Goal: Information Seeking & Learning: Learn about a topic

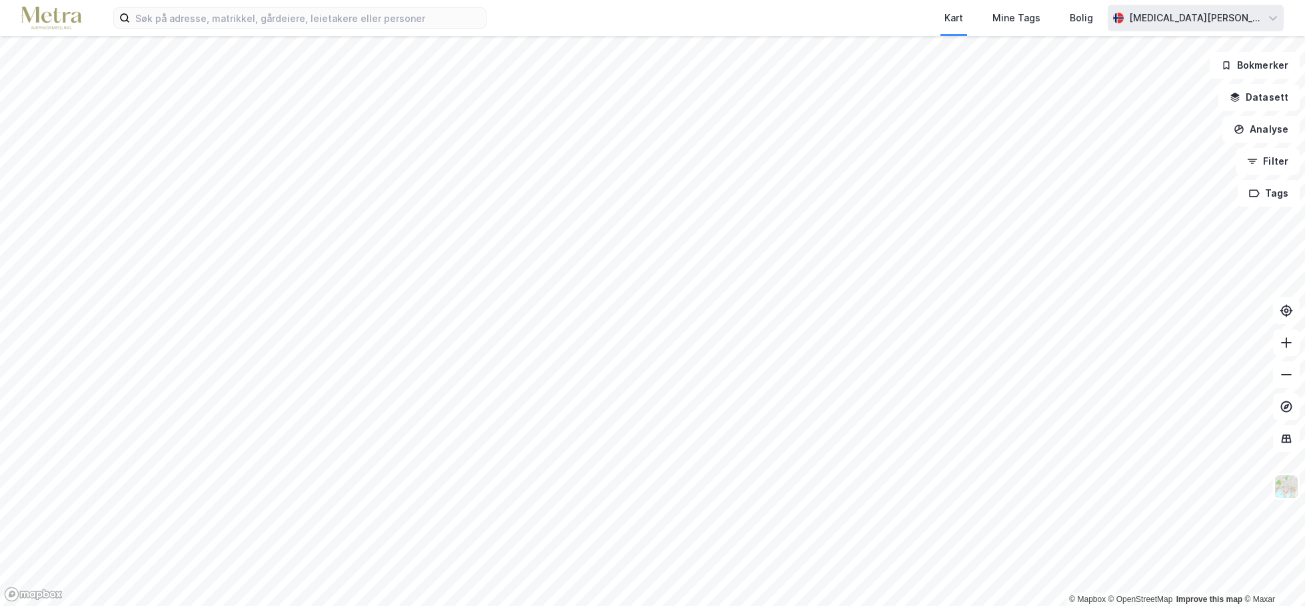
click at [1253, 16] on div "[MEDICAL_DATA][PERSON_NAME]" at bounding box center [1195, 18] width 133 height 16
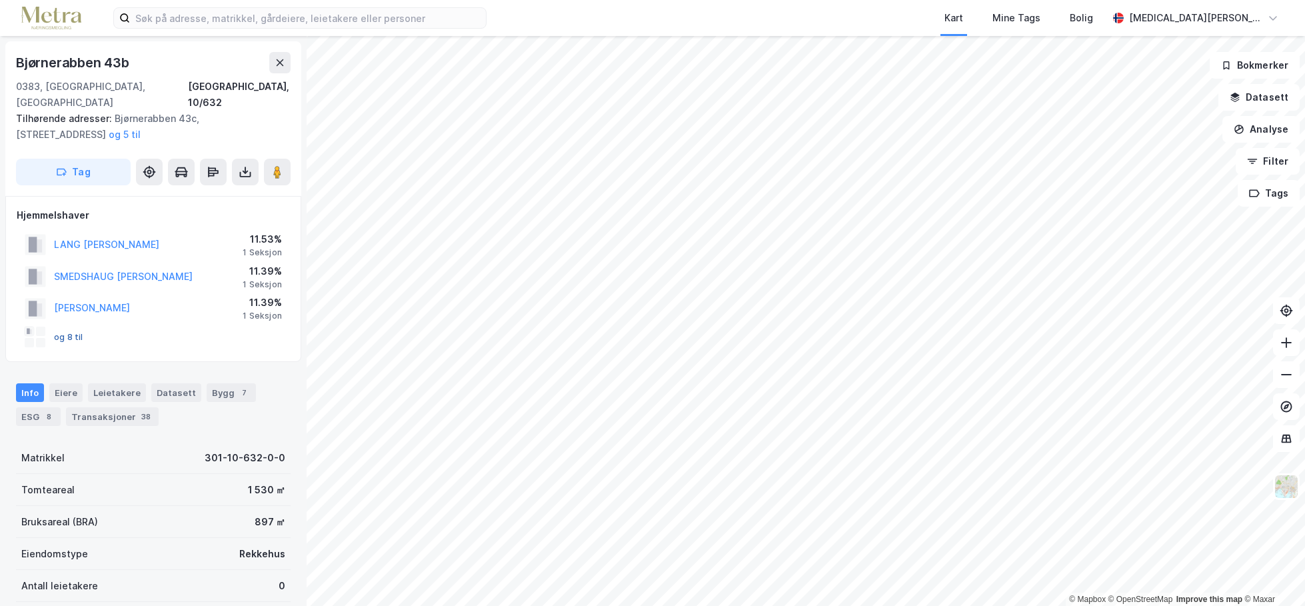
click at [0, 0] on button "og 8 til" at bounding box center [0, 0] width 0 height 0
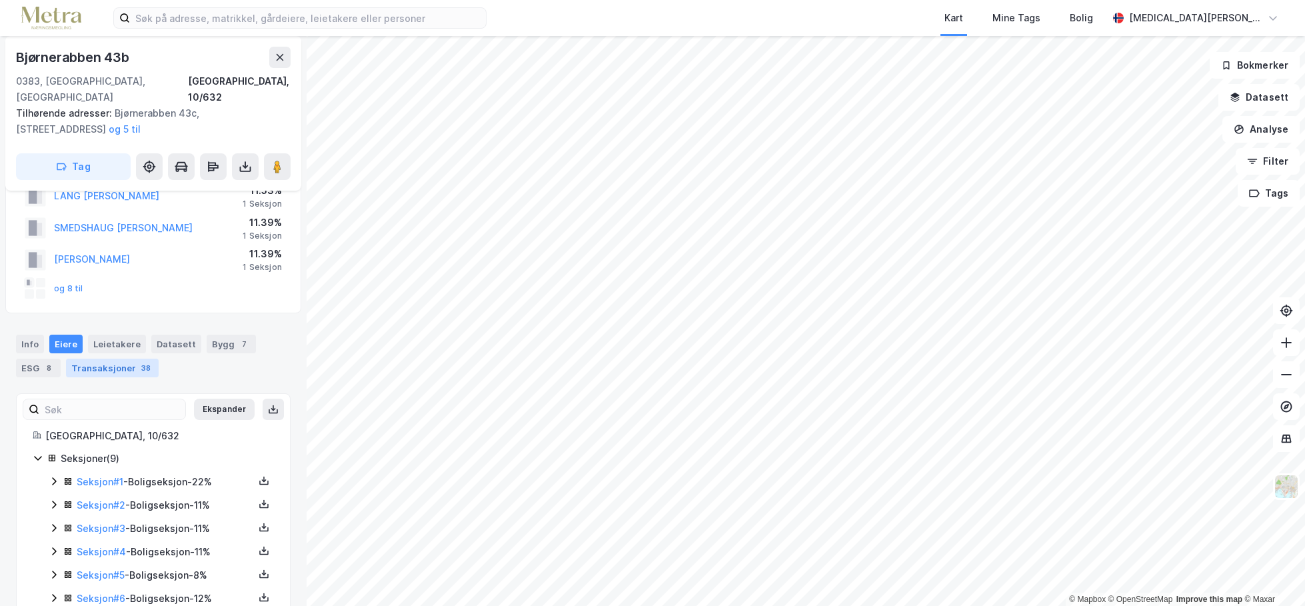
scroll to position [67, 0]
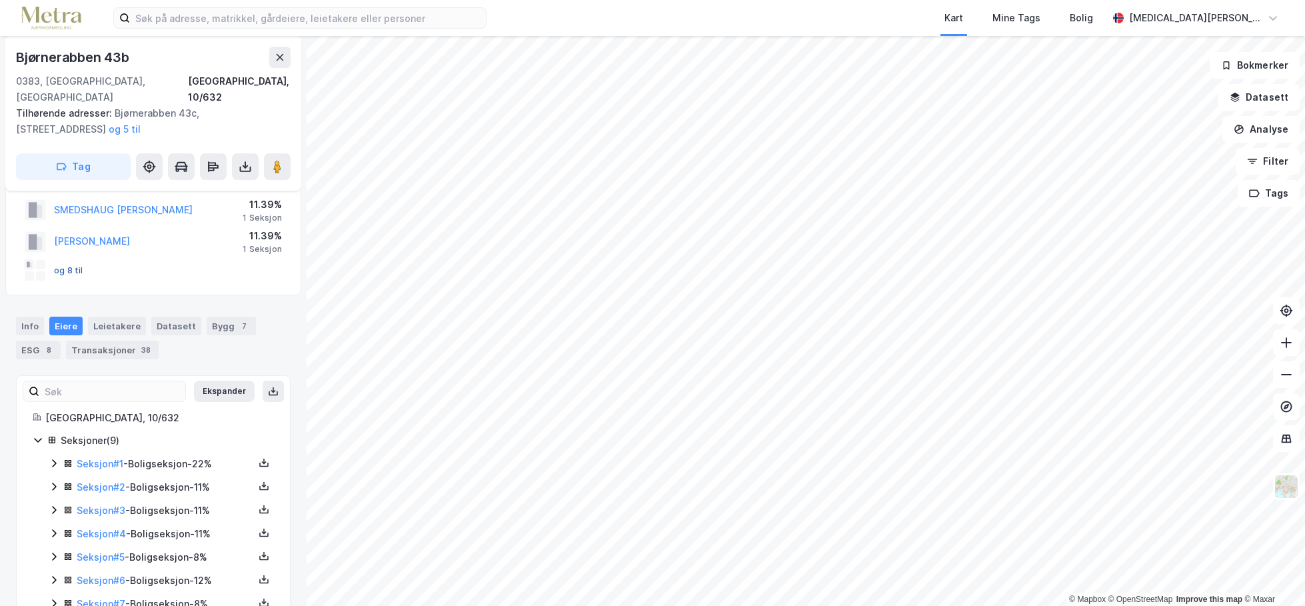
click at [0, 0] on button "og 8 til" at bounding box center [0, 0] width 0 height 0
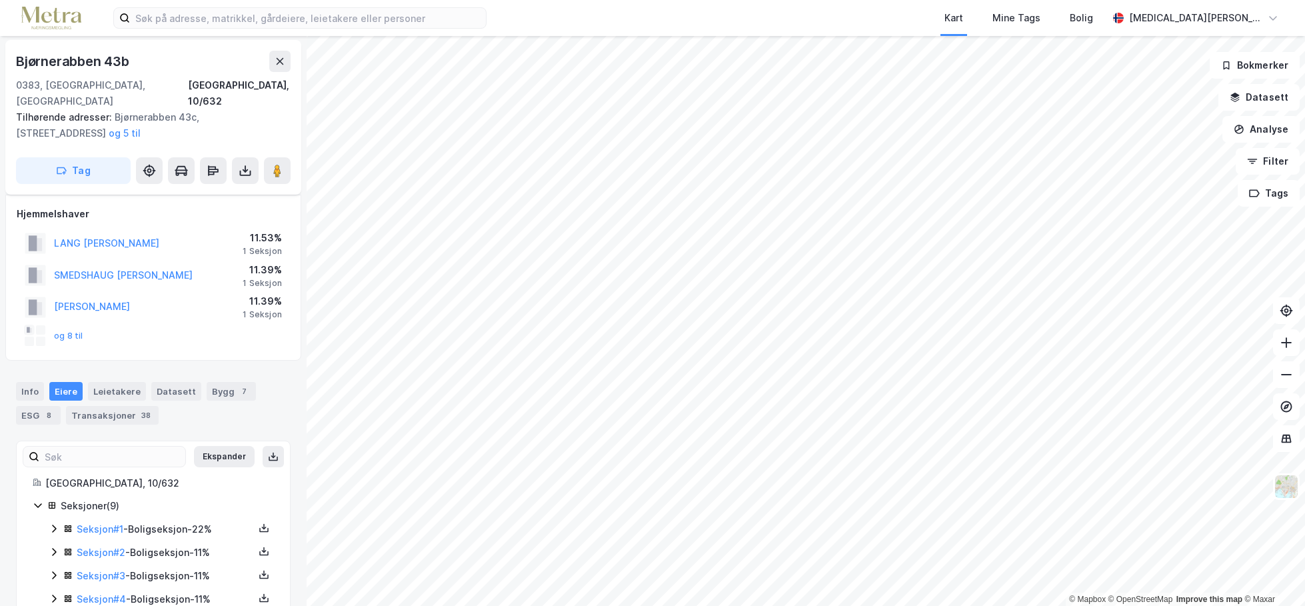
scroll to position [0, 0]
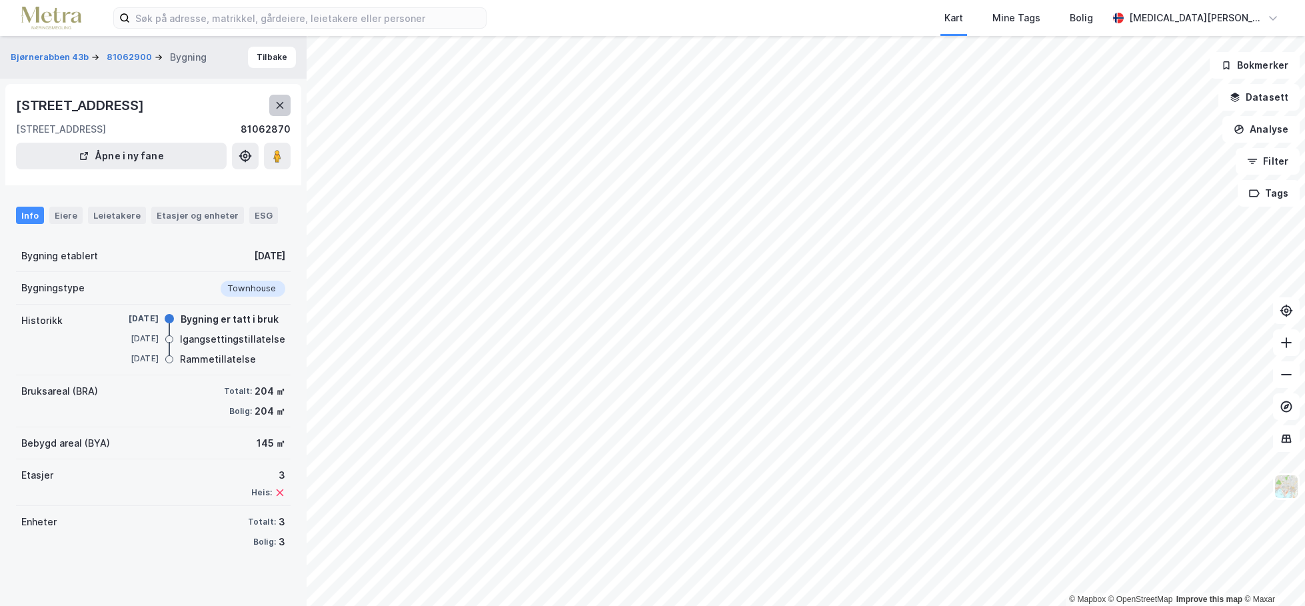
click at [275, 105] on icon at bounding box center [280, 105] width 11 height 11
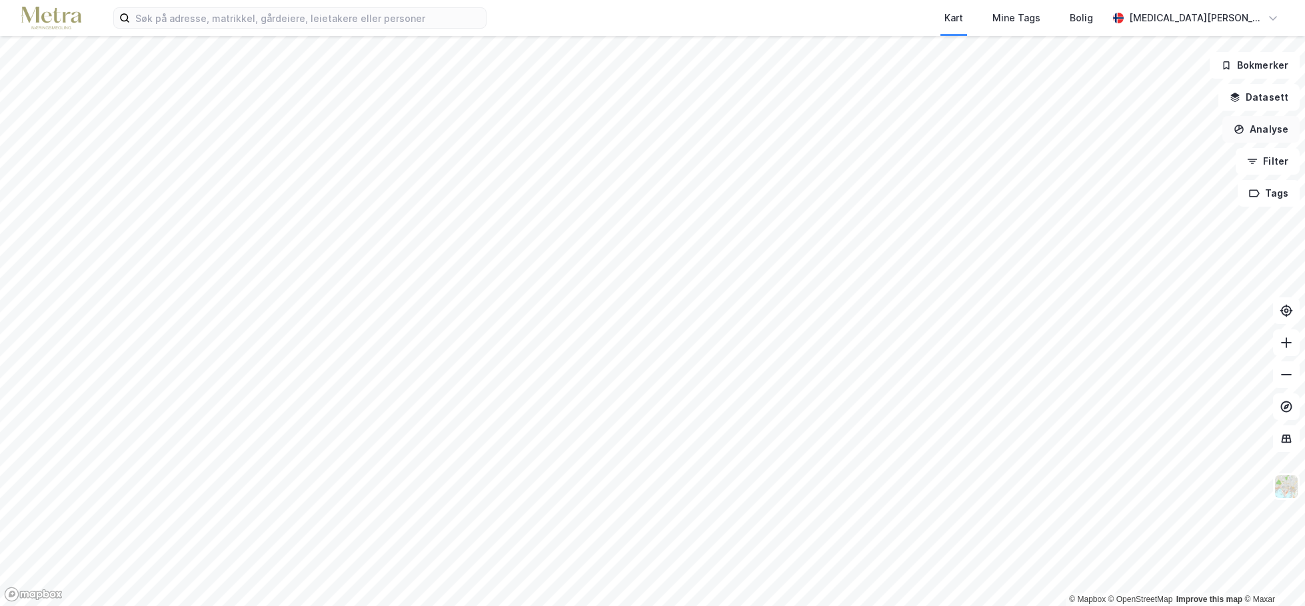
click at [1273, 124] on button "Analyse" at bounding box center [1261, 129] width 77 height 27
click at [1281, 165] on button "Filter" at bounding box center [1268, 161] width 64 height 27
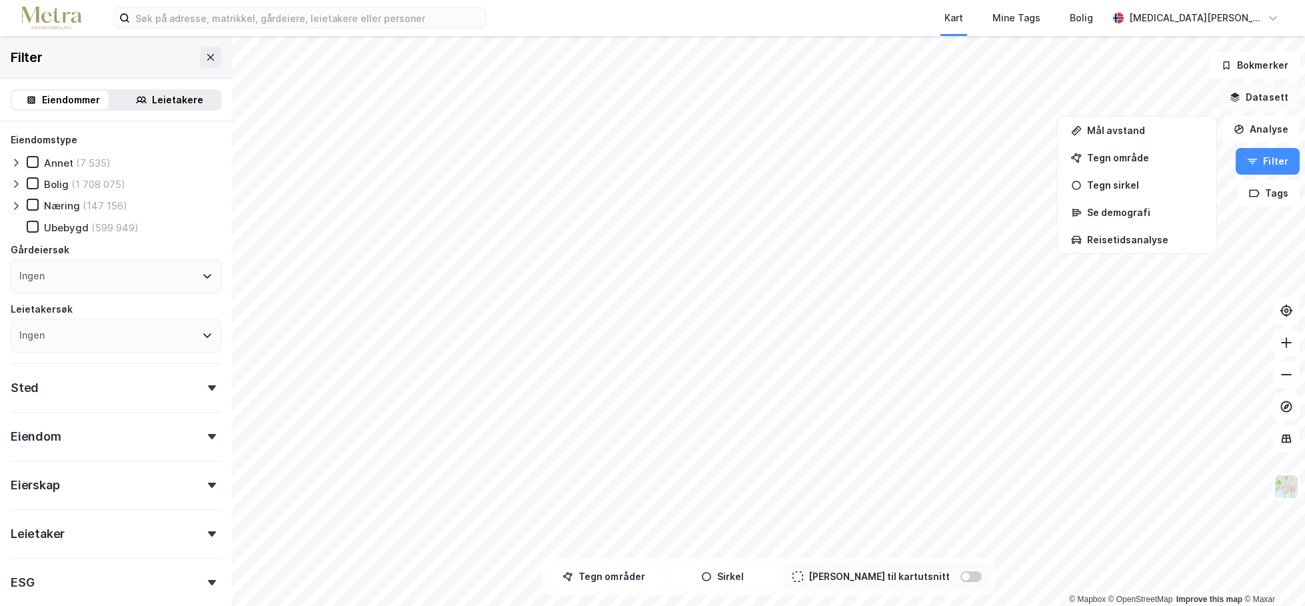
click at [1277, 93] on button "Datasett" at bounding box center [1259, 97] width 81 height 27
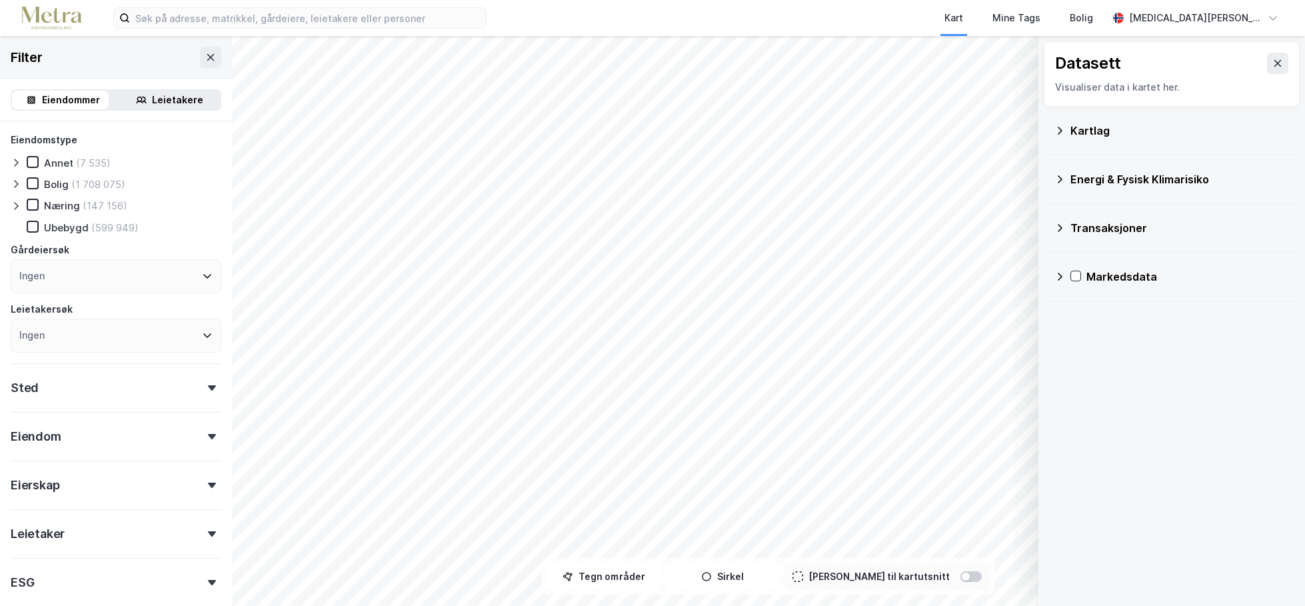
click at [1065, 225] on div "Transaksjoner" at bounding box center [1172, 228] width 235 height 32
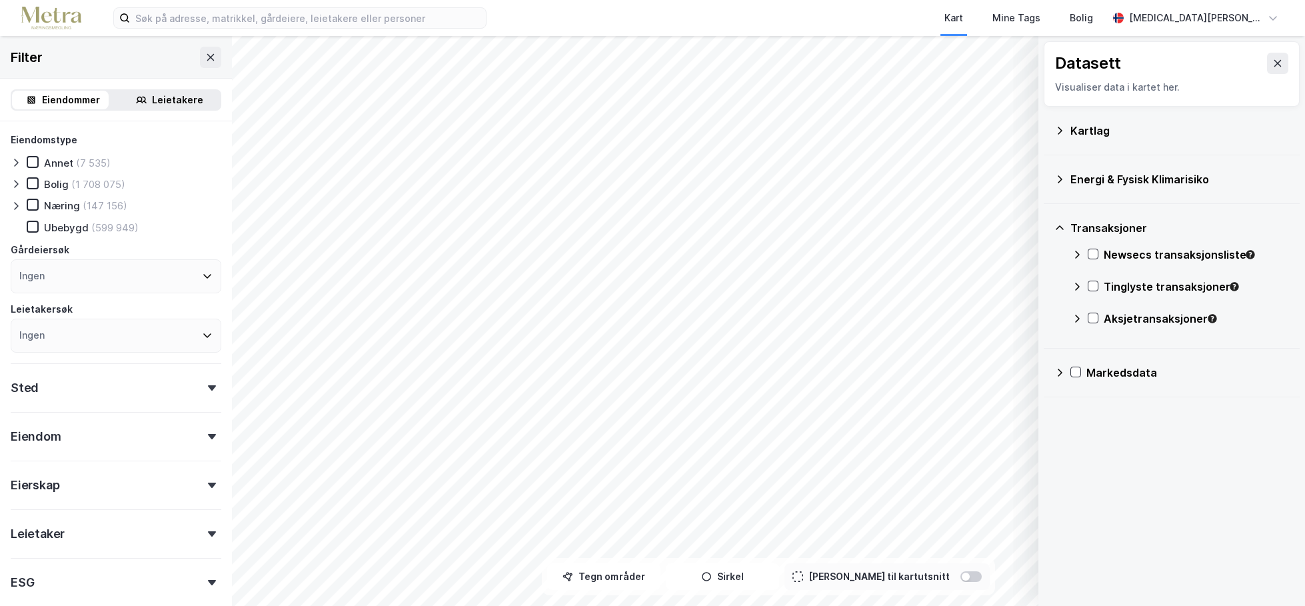
click at [1061, 229] on icon at bounding box center [1060, 228] width 11 height 11
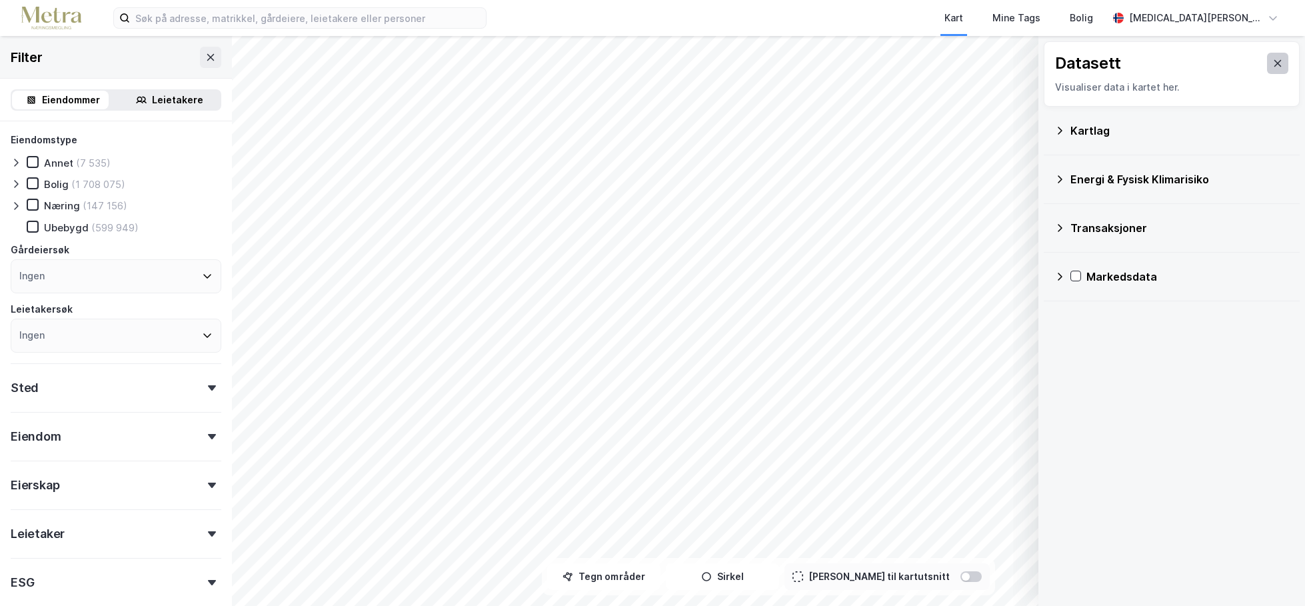
click at [1275, 67] on icon at bounding box center [1278, 63] width 7 height 7
